Goal: Task Accomplishment & Management: Manage account settings

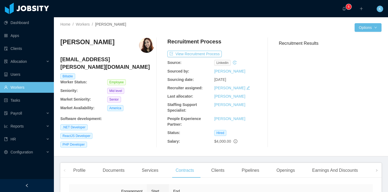
scroll to position [38, 0]
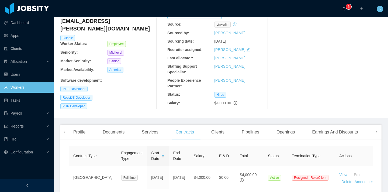
click at [42, 88] on link "Workers" at bounding box center [27, 87] width 46 height 11
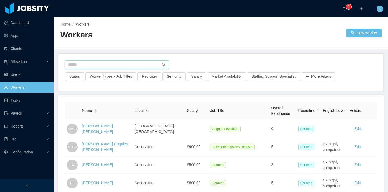
click at [145, 60] on input "text" at bounding box center [117, 64] width 104 height 9
type input "*"
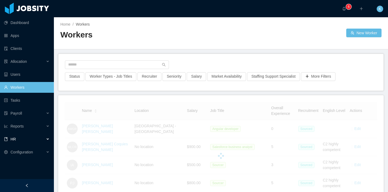
click at [39, 141] on div "HR" at bounding box center [27, 139] width 54 height 11
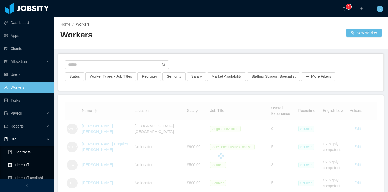
click at [36, 165] on link "Time Off" at bounding box center [29, 165] width 42 height 11
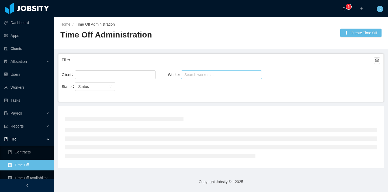
click at [222, 75] on div "Search workers..." at bounding box center [219, 74] width 70 height 5
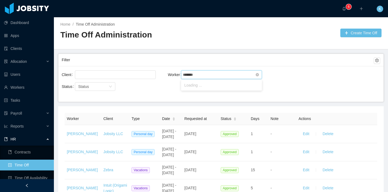
type input "********"
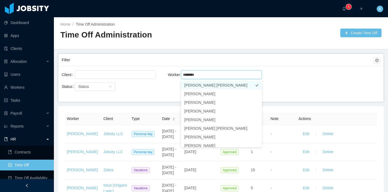
click at [231, 87] on li "[PERSON_NAME] [PERSON_NAME]" at bounding box center [221, 85] width 81 height 9
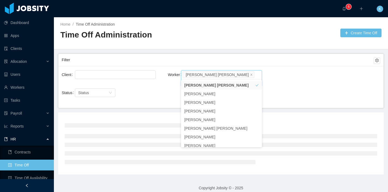
click at [277, 68] on div "Client Worker Search workers... [PERSON_NAME] [PERSON_NAME] Status Status" at bounding box center [220, 87] width 325 height 42
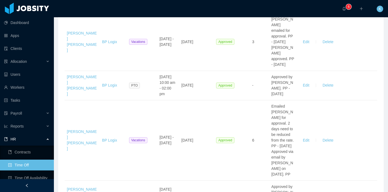
scroll to position [935, 0]
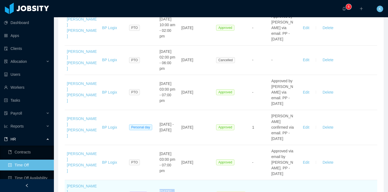
drag, startPoint x: 159, startPoint y: 100, endPoint x: 174, endPoint y: 108, distance: 17.0
click at [175, 180] on td "[DATE] - [DATE]" at bounding box center [168, 194] width 22 height 29
